Goal: Transaction & Acquisition: Obtain resource

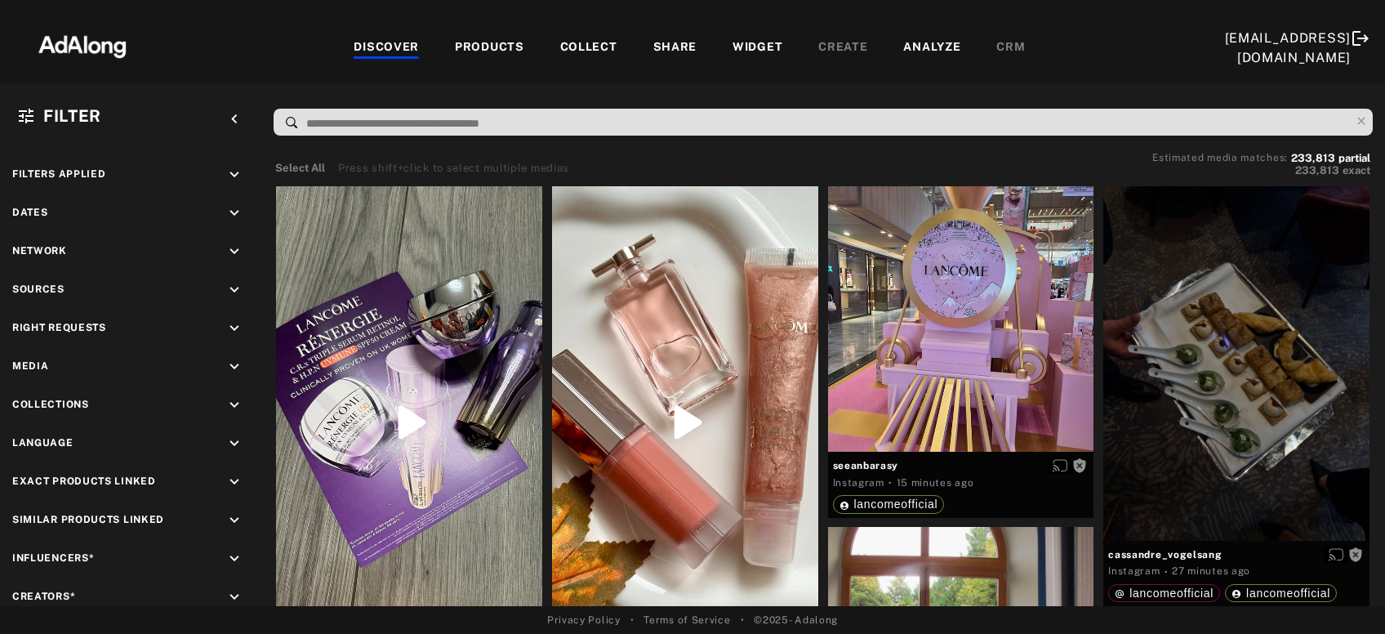
click at [584, 49] on div "COLLECT" at bounding box center [588, 48] width 57 height 20
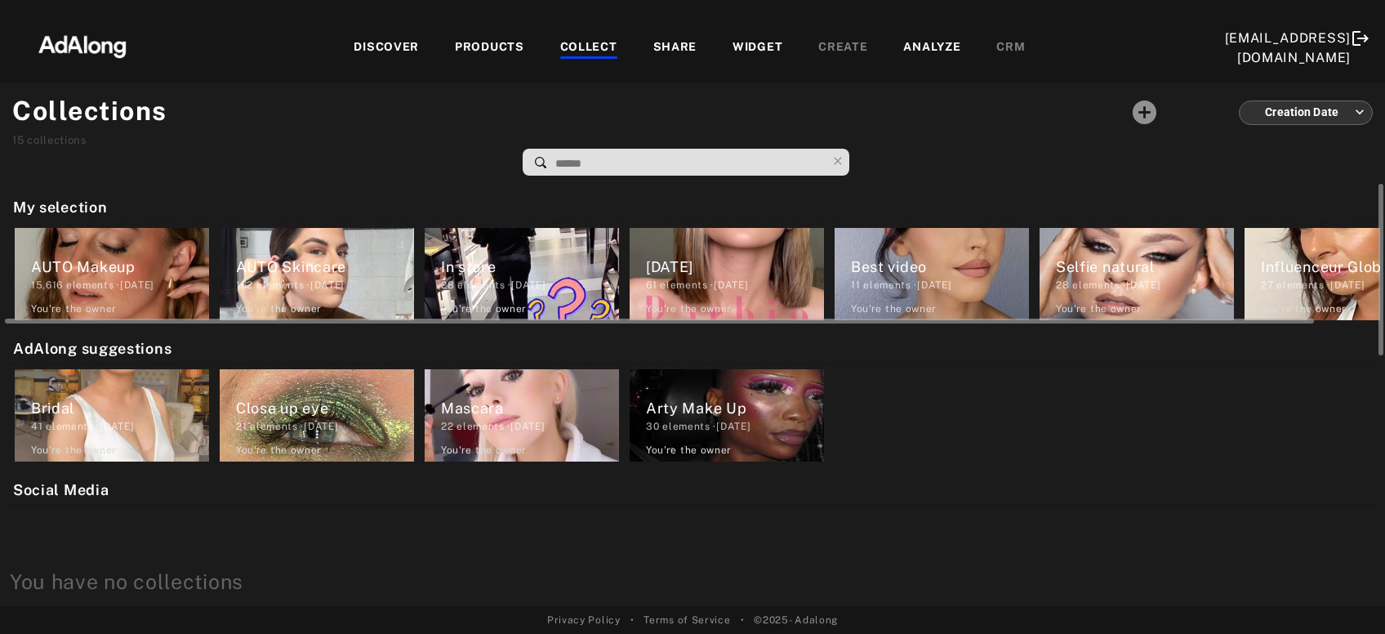
click at [350, 265] on div "AUTO Skincare" at bounding box center [325, 267] width 178 height 22
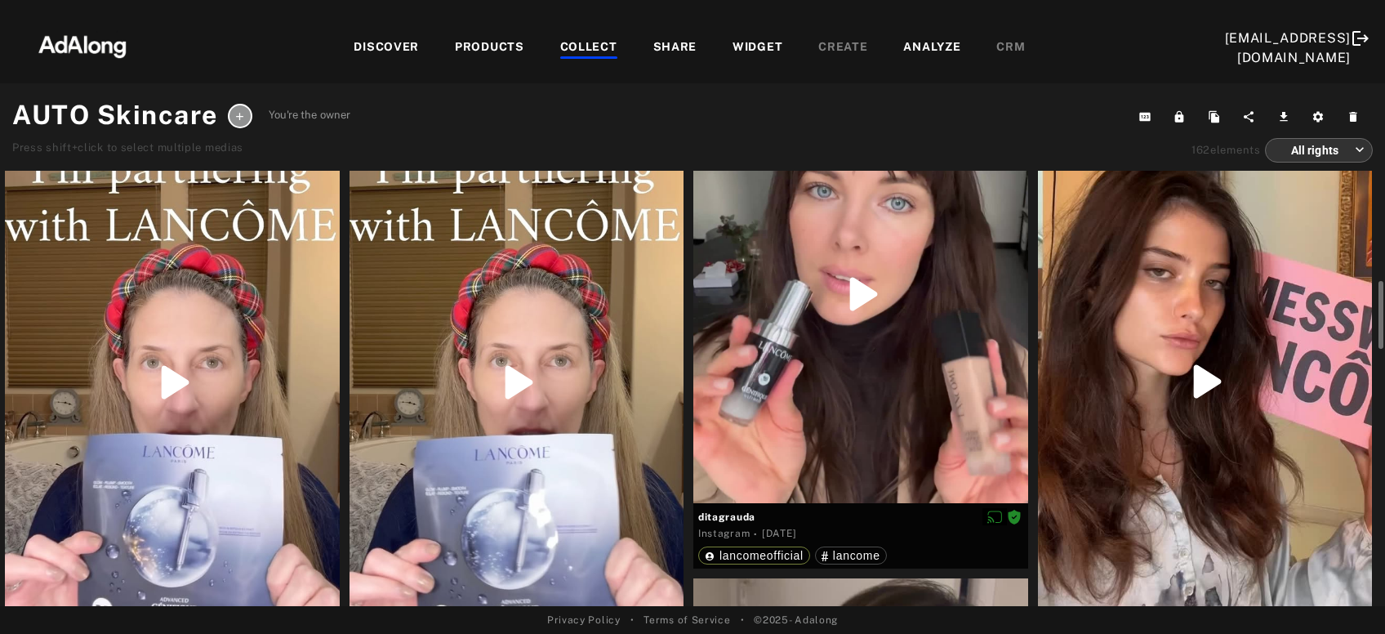
scroll to position [176, 0]
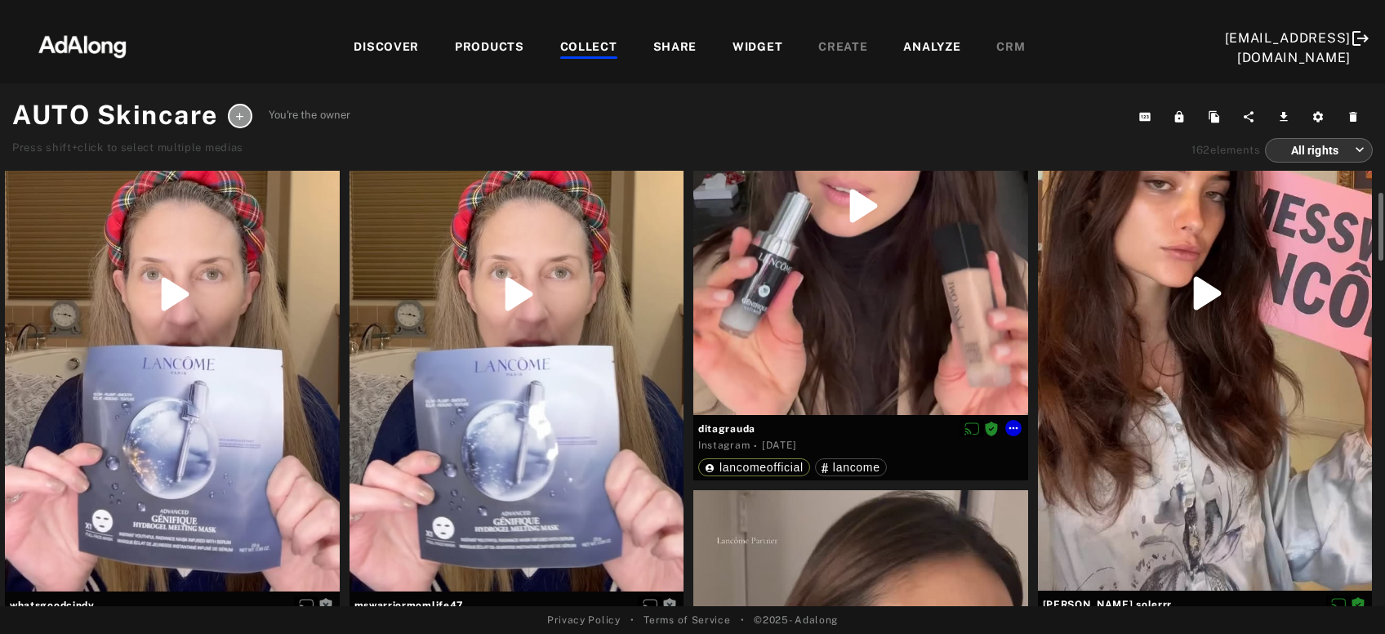
click at [800, 291] on div at bounding box center [860, 206] width 335 height 418
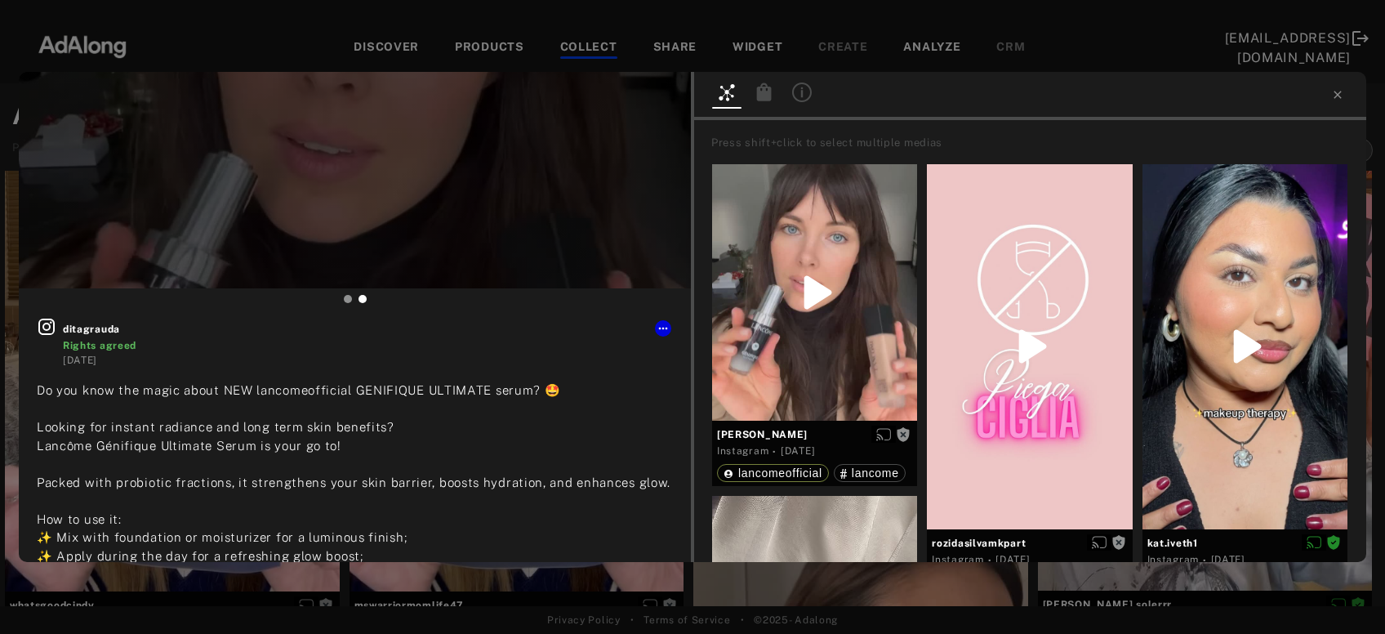
type input "**"
click at [439, 584] on div "00 : 06 / 01 : 31 The video can not be displayed ditagrauda Rights agreed [DATE…" at bounding box center [692, 317] width 1385 height 634
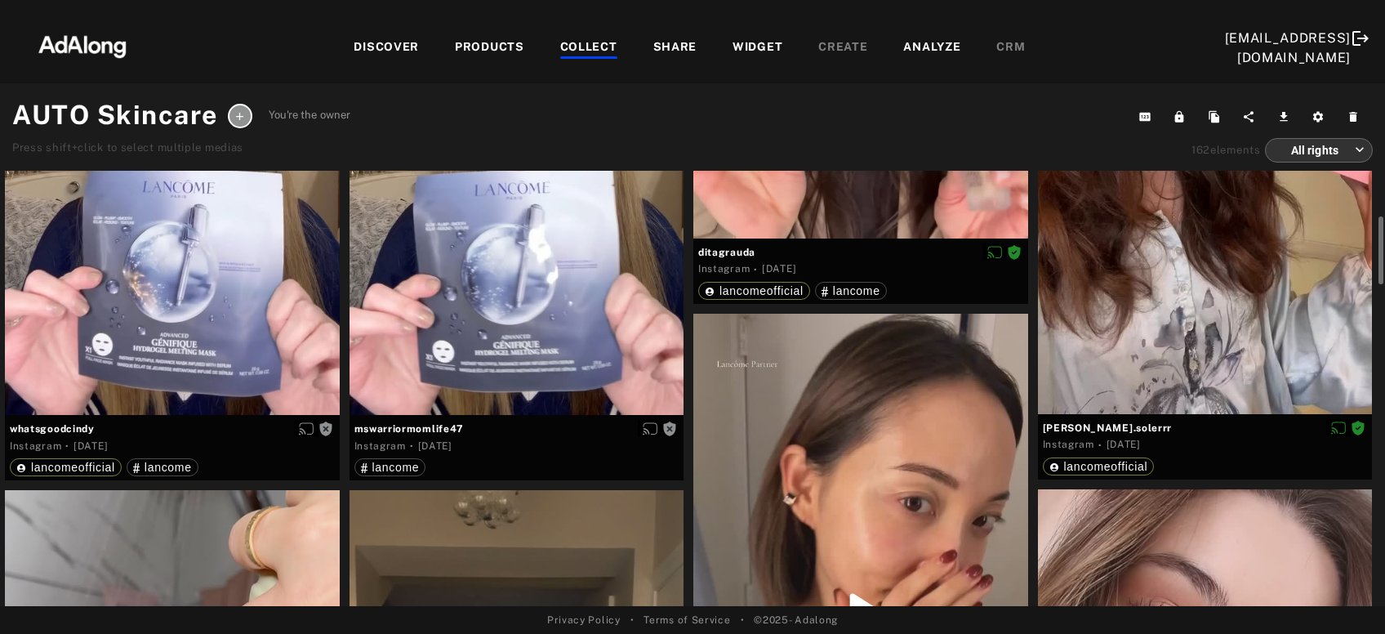
scroll to position [528, 0]
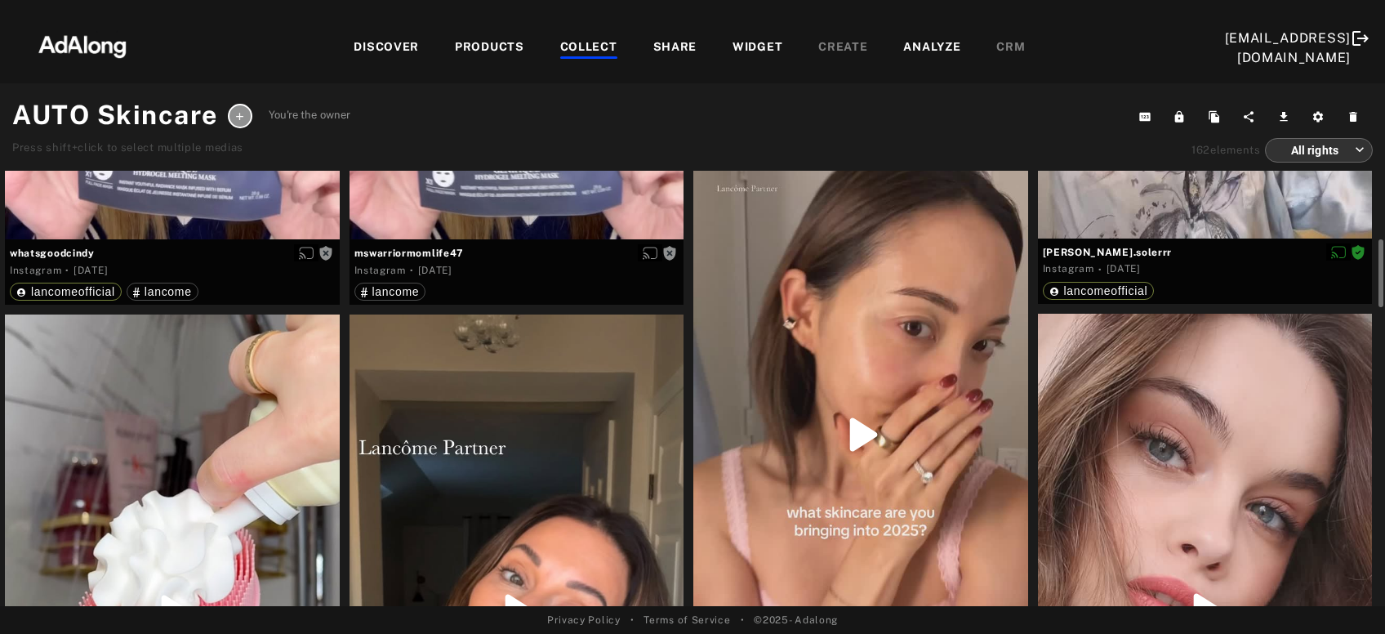
click at [778, 439] on div at bounding box center [860, 435] width 335 height 594
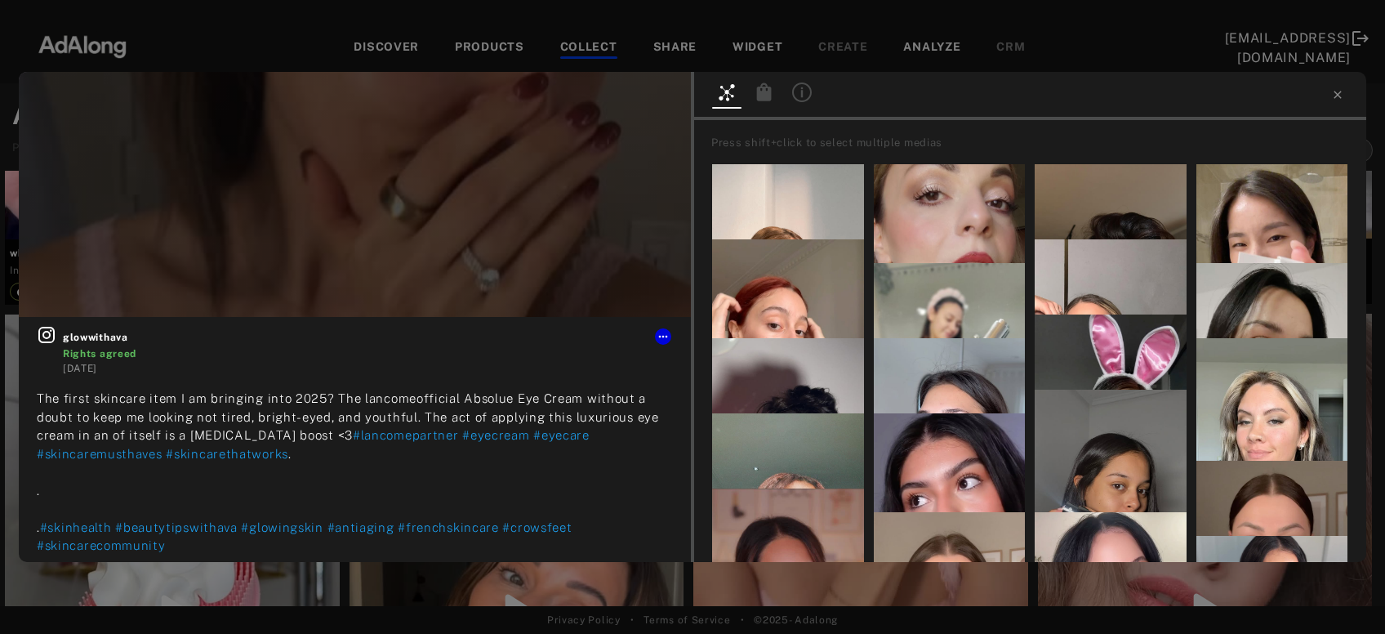
click at [527, 588] on div "glowwithava Rights agreed [DATE] The first skincare item I am bringing into 202…" at bounding box center [692, 317] width 1385 height 634
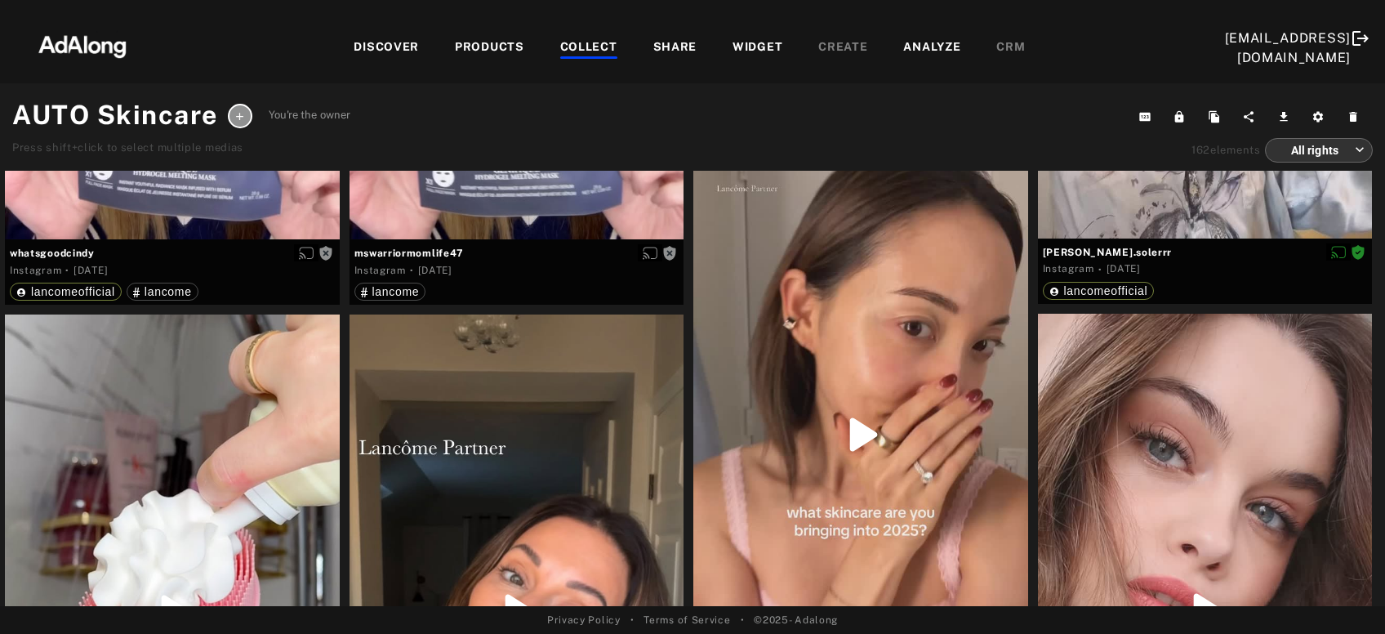
click at [381, 47] on div "DISCOVER" at bounding box center [386, 48] width 65 height 20
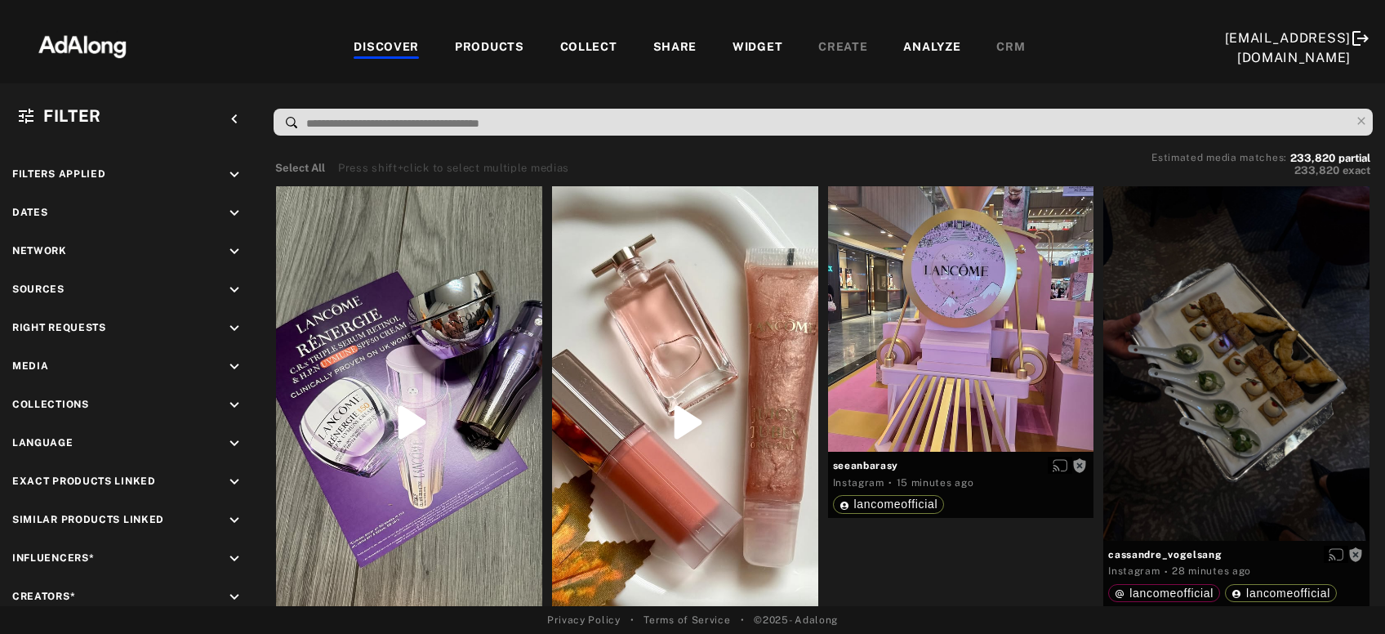
click at [489, 126] on input at bounding box center [827, 124] width 1045 height 22
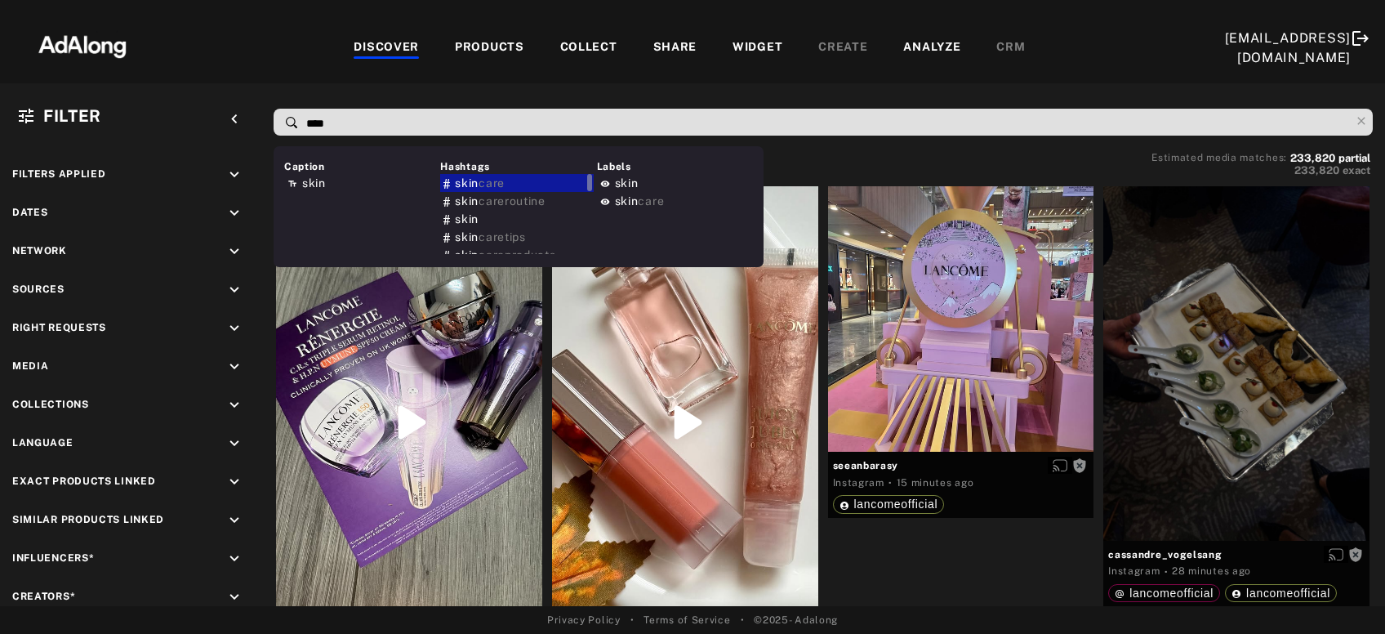
type input "****"
click at [553, 185] on div "[MEDICAL_DATA]" at bounding box center [516, 183] width 153 height 18
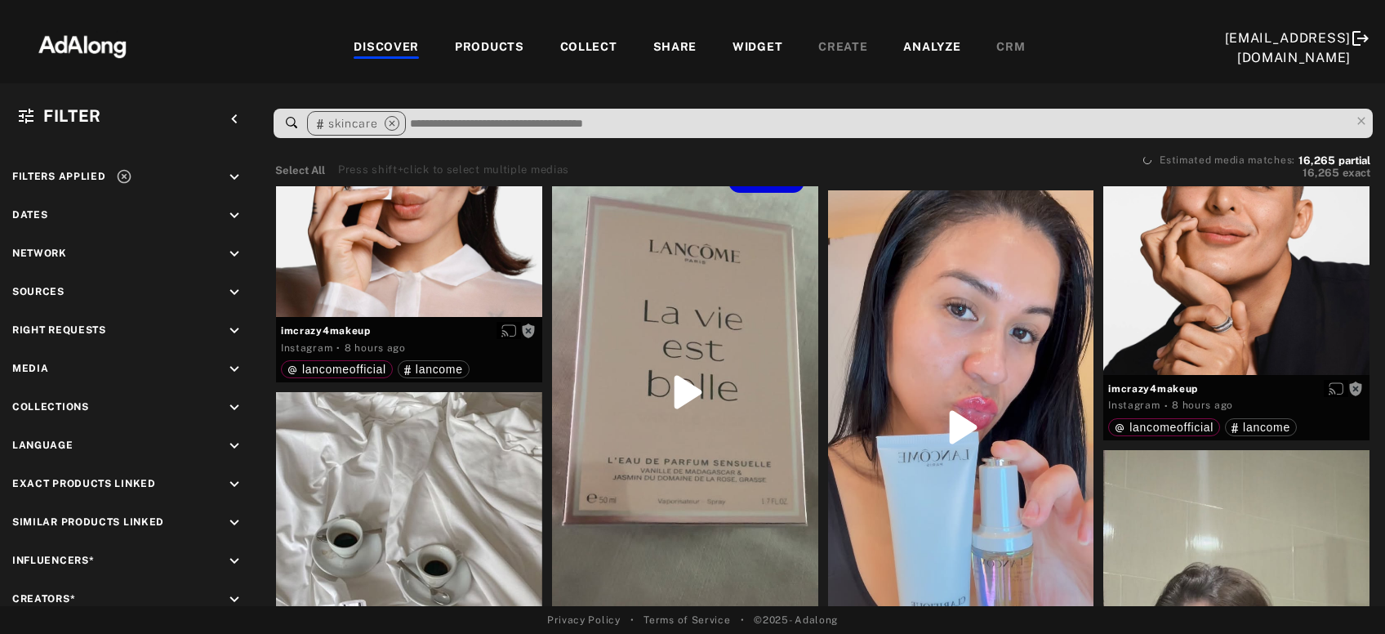
scroll to position [4225, 0]
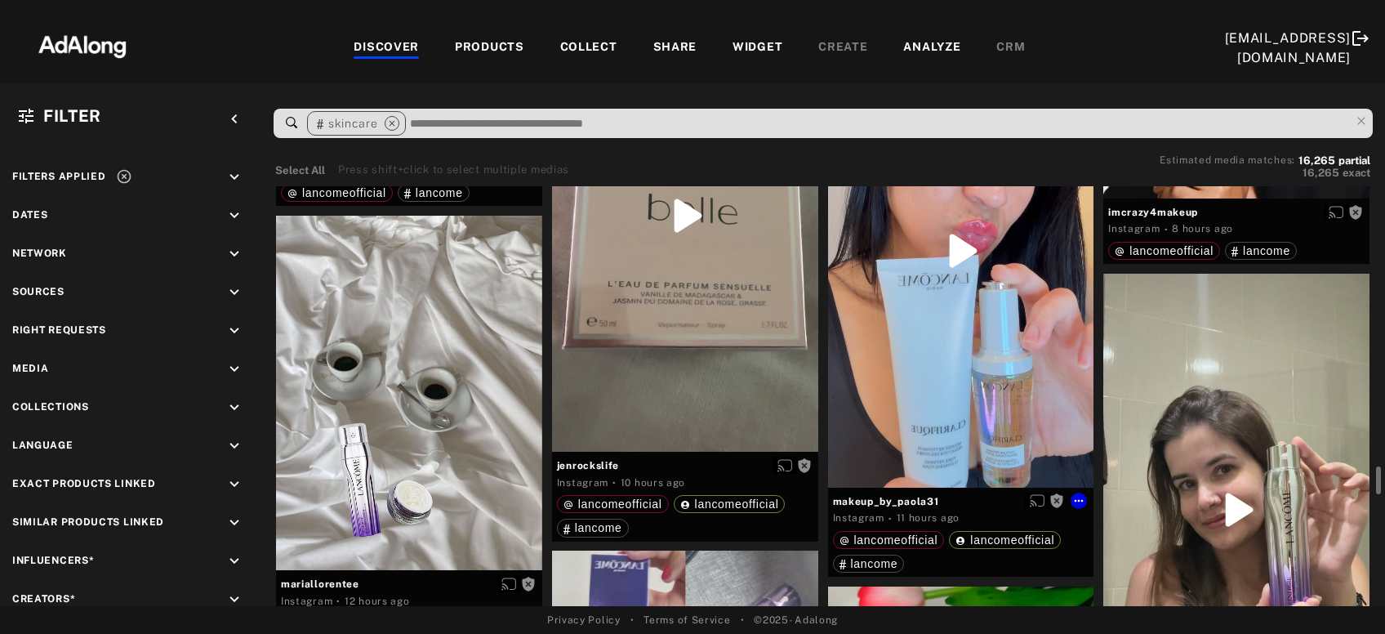
click at [934, 389] on div "Get rights" at bounding box center [961, 250] width 266 height 473
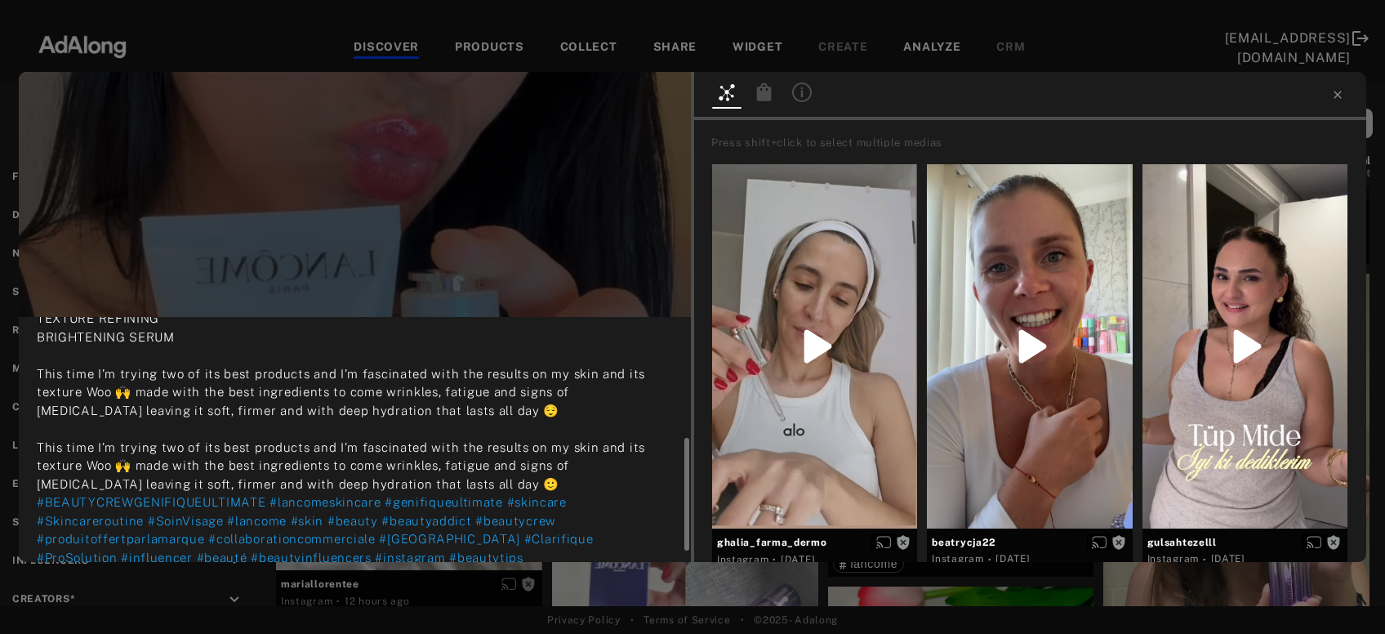
scroll to position [287, 0]
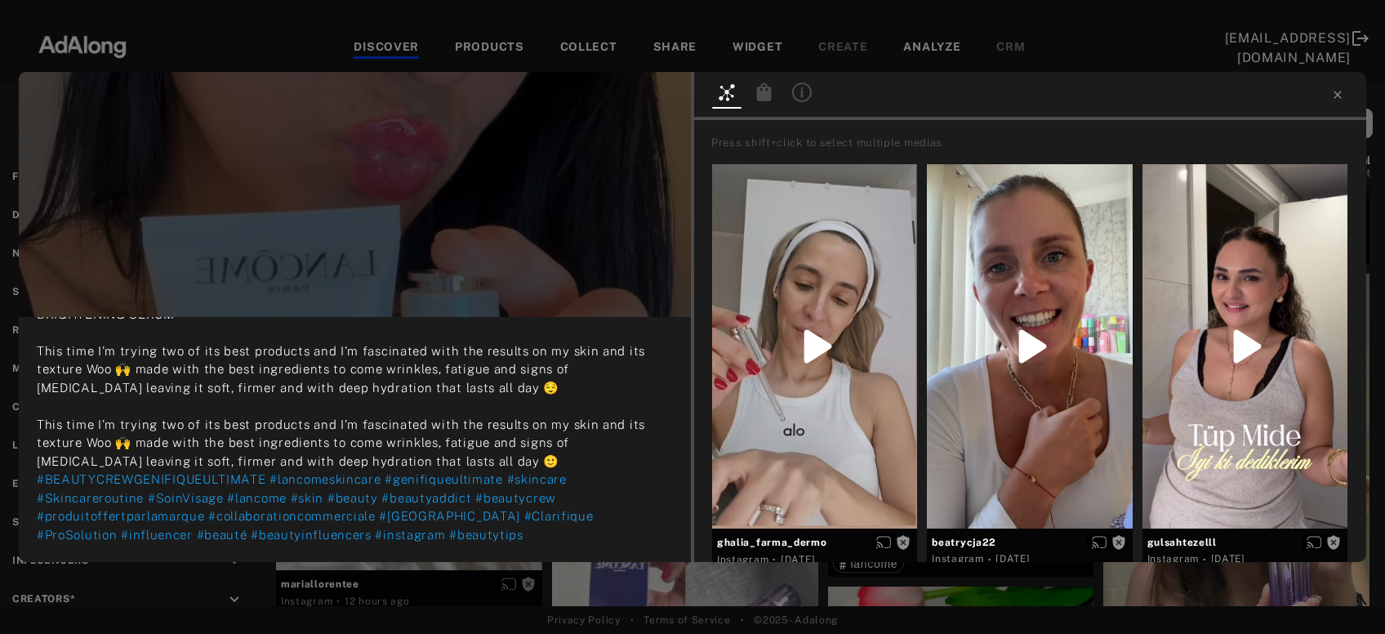
click at [599, 584] on div "Get rights makeup_by_paola31 No rights requested 11 hours ago Hello my loves, I…" at bounding box center [692, 317] width 1385 height 634
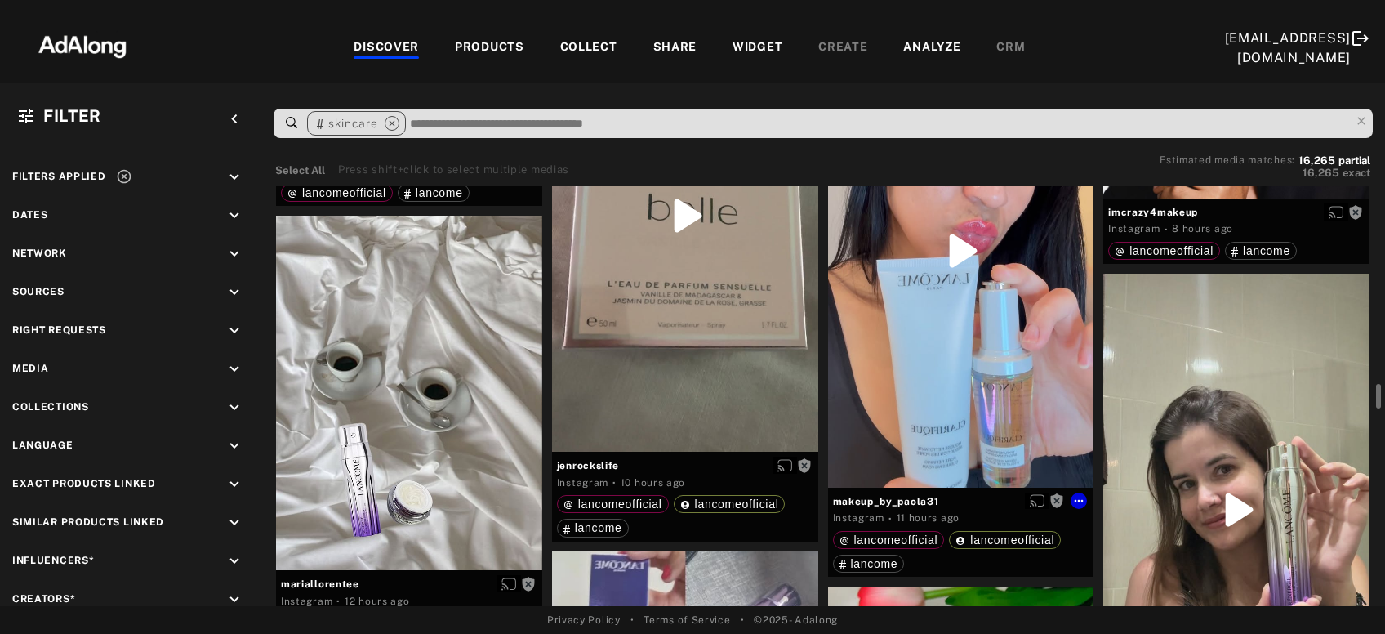
scroll to position [4401, 0]
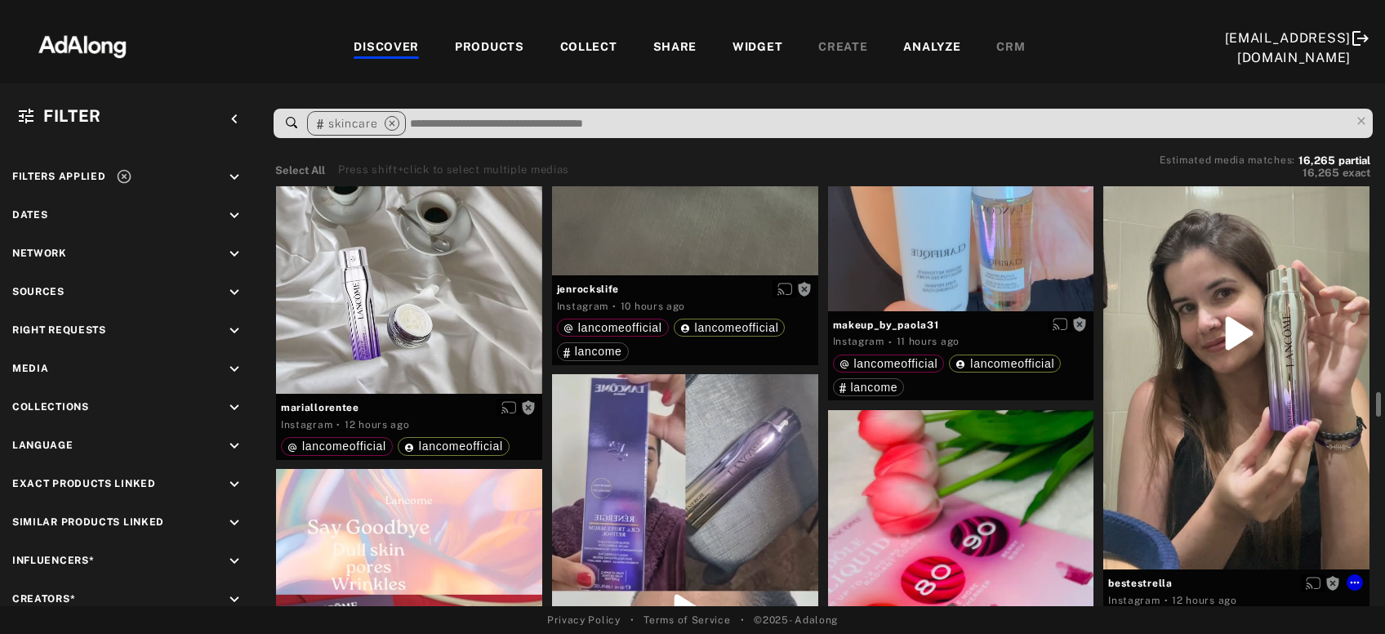
click at [1173, 393] on div "Get rights" at bounding box center [1236, 333] width 266 height 472
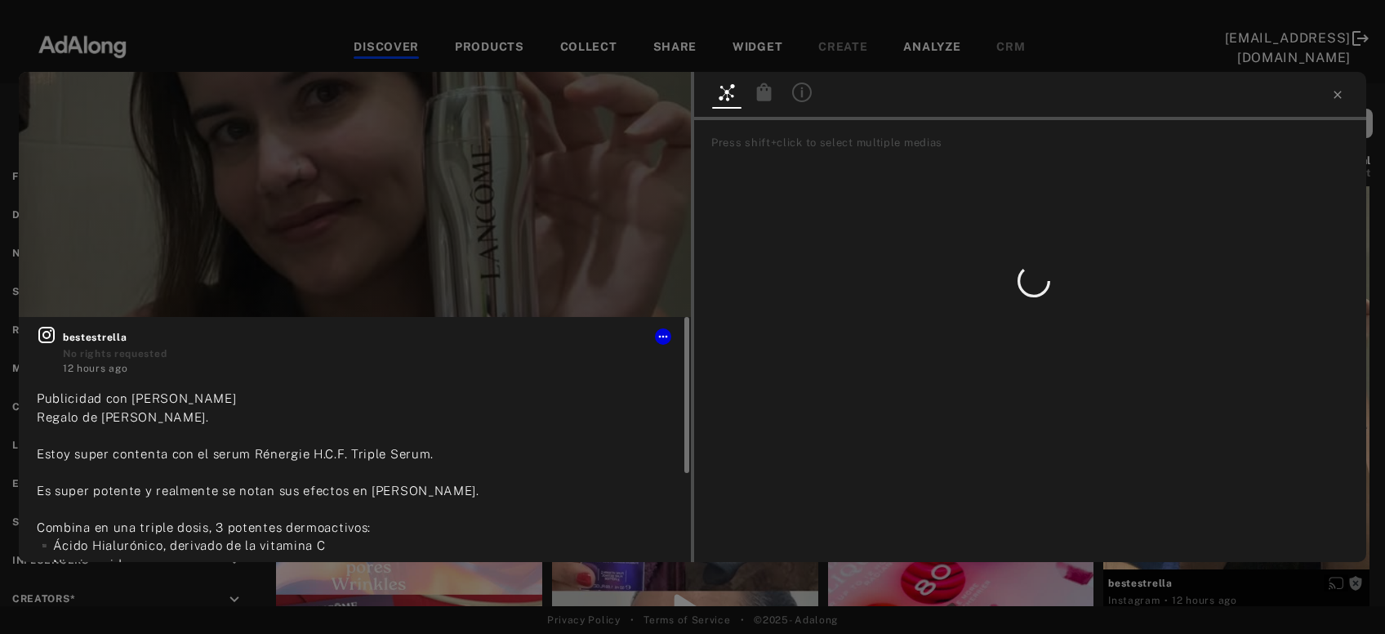
click at [278, 452] on span "Publicidad con [PERSON_NAME] Regalo de [PERSON_NAME]. Estoy super contenta con …" at bounding box center [334, 545] width 594 height 308
copy span "Rénergie"
click at [496, 605] on div "Get rights bestestrella No rights requested 12 hours ago Publicidad con [PERSON…" at bounding box center [692, 317] width 1385 height 634
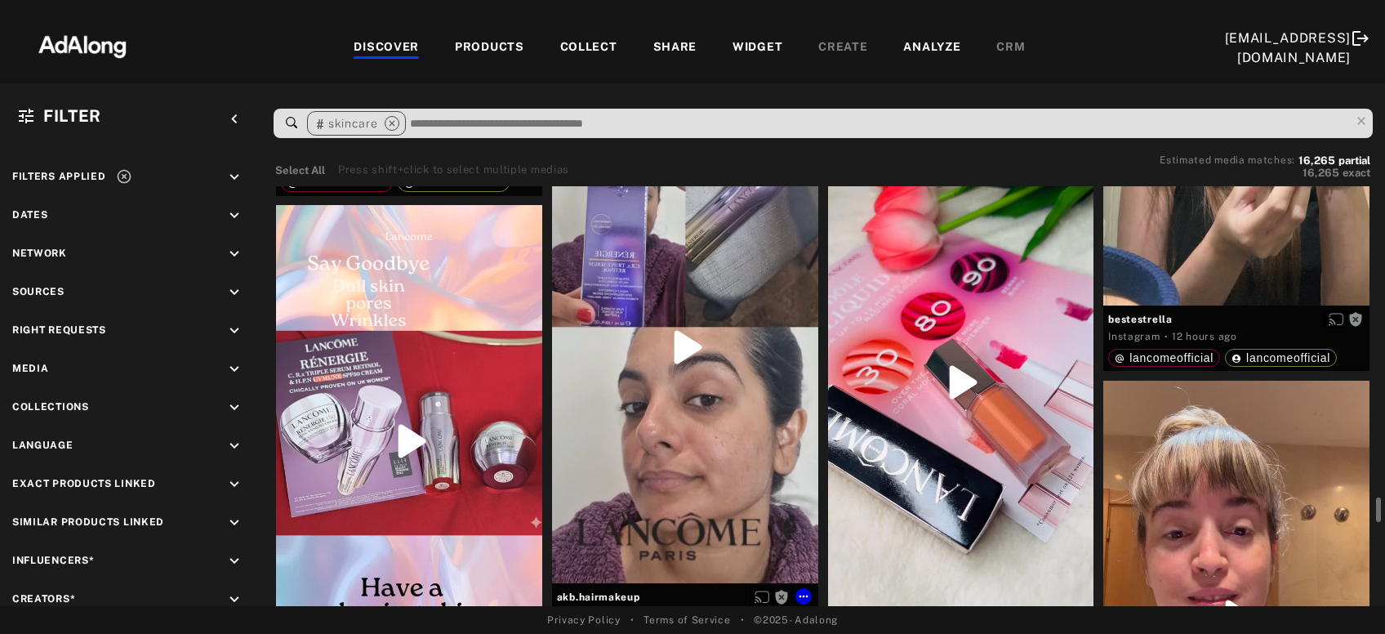
scroll to position [4929, 0]
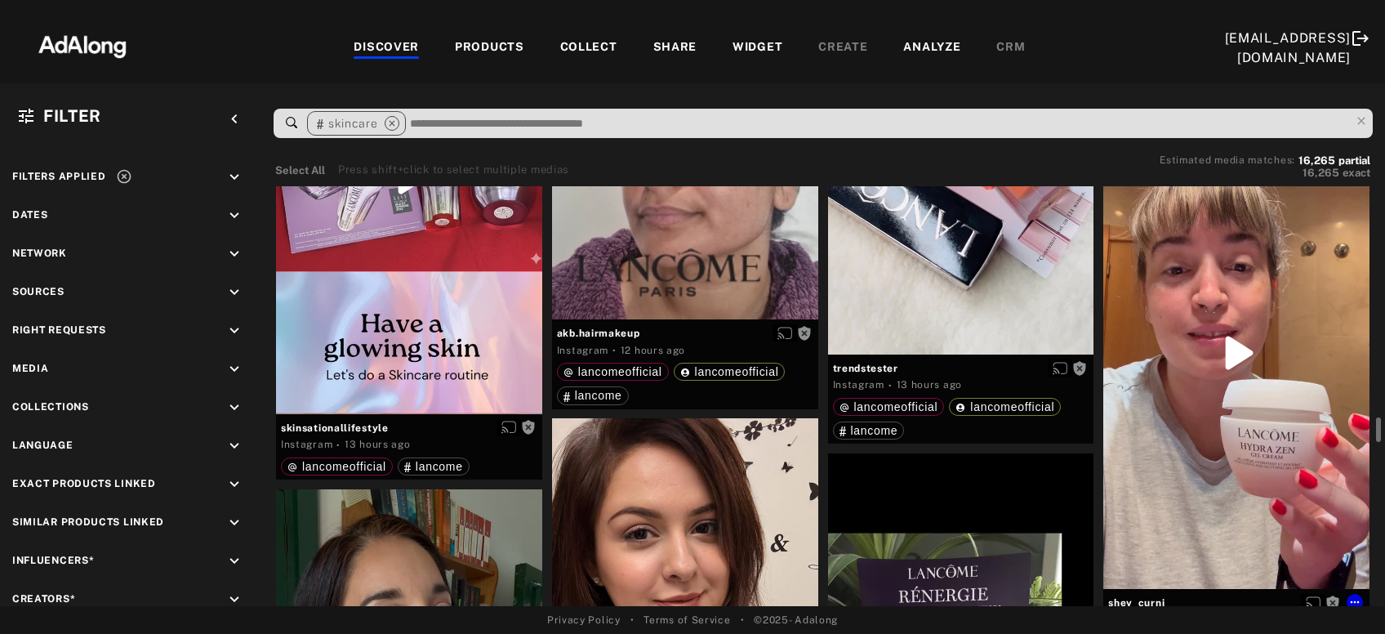
click at [1264, 441] on div "Get rights" at bounding box center [1236, 353] width 266 height 472
